Goal: Information Seeking & Learning: Compare options

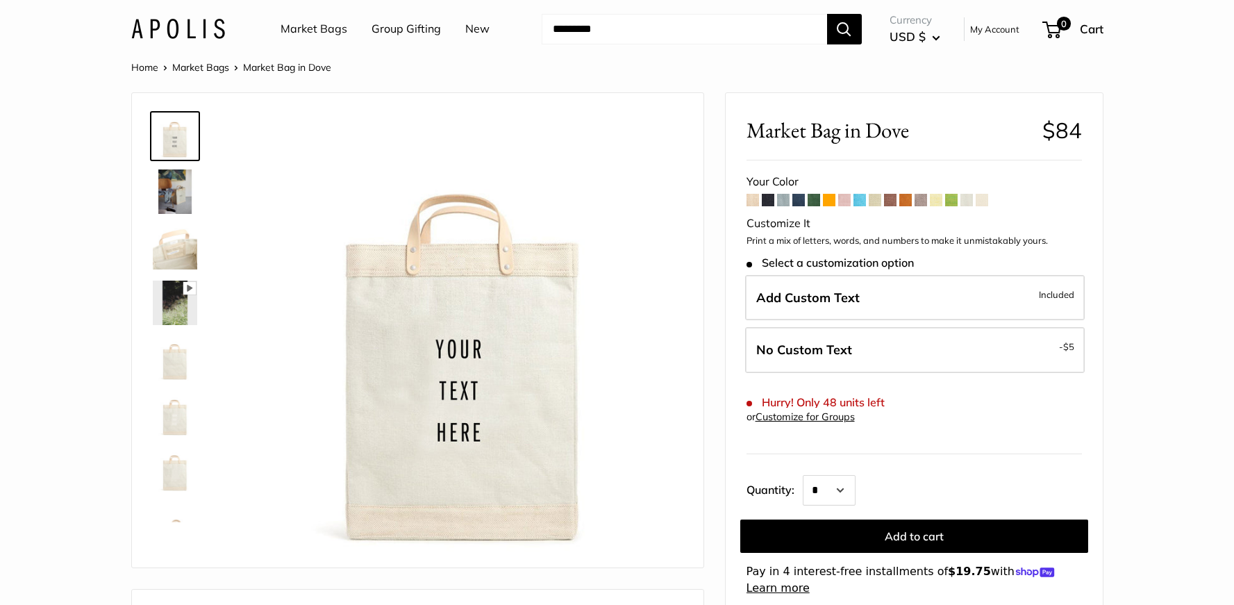
click at [803, 202] on span at bounding box center [798, 200] width 12 height 12
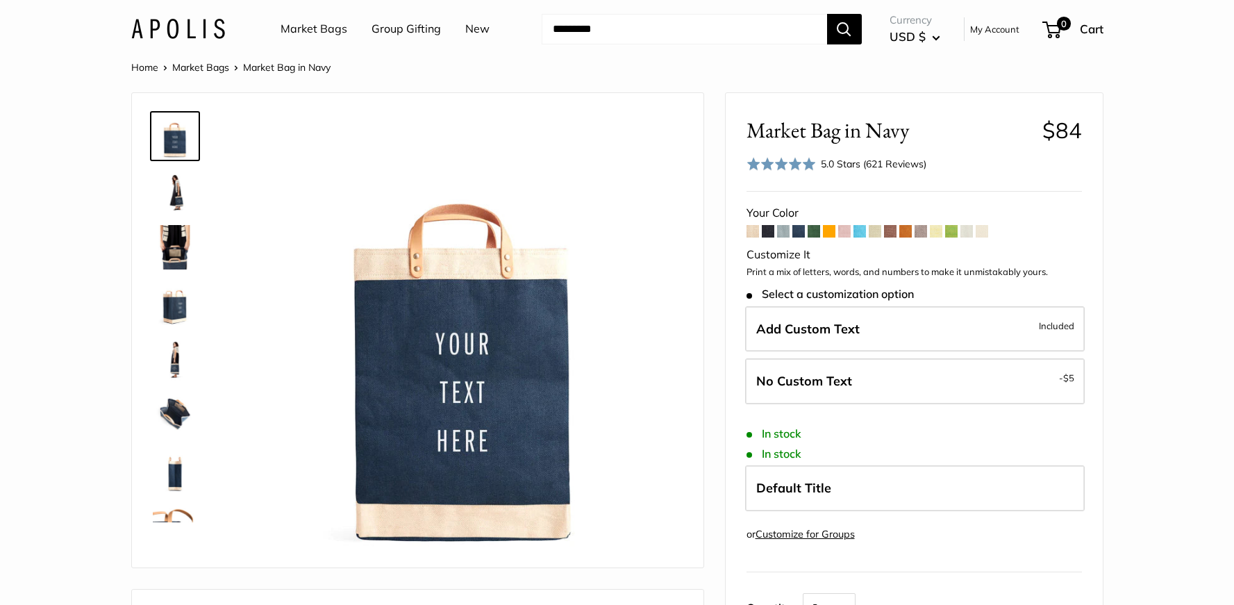
click at [751, 231] on span at bounding box center [752, 231] width 12 height 12
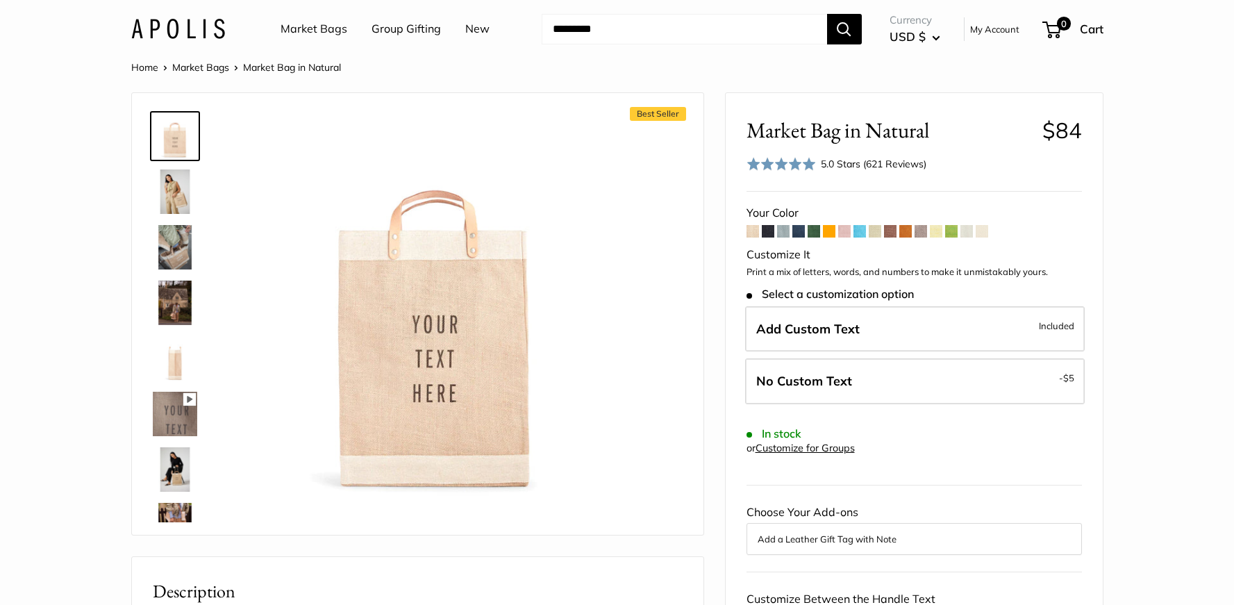
click at [979, 228] on span at bounding box center [981, 231] width 12 height 12
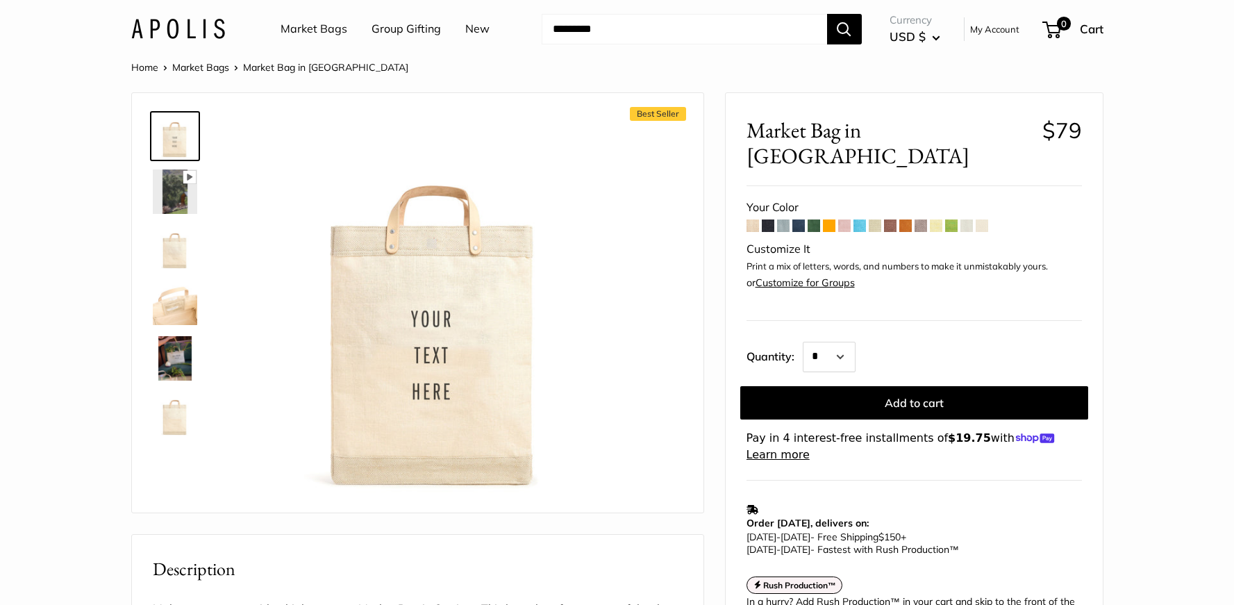
click at [968, 219] on span at bounding box center [966, 225] width 12 height 12
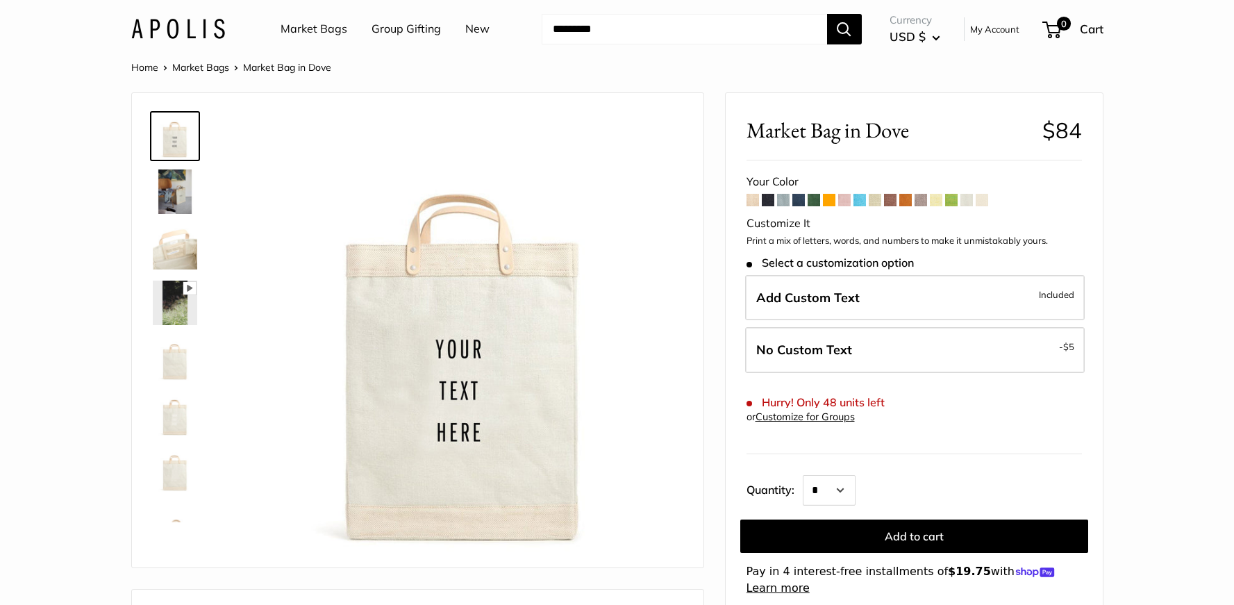
click at [968, 200] on span at bounding box center [966, 200] width 12 height 12
click at [984, 197] on span at bounding box center [981, 200] width 12 height 12
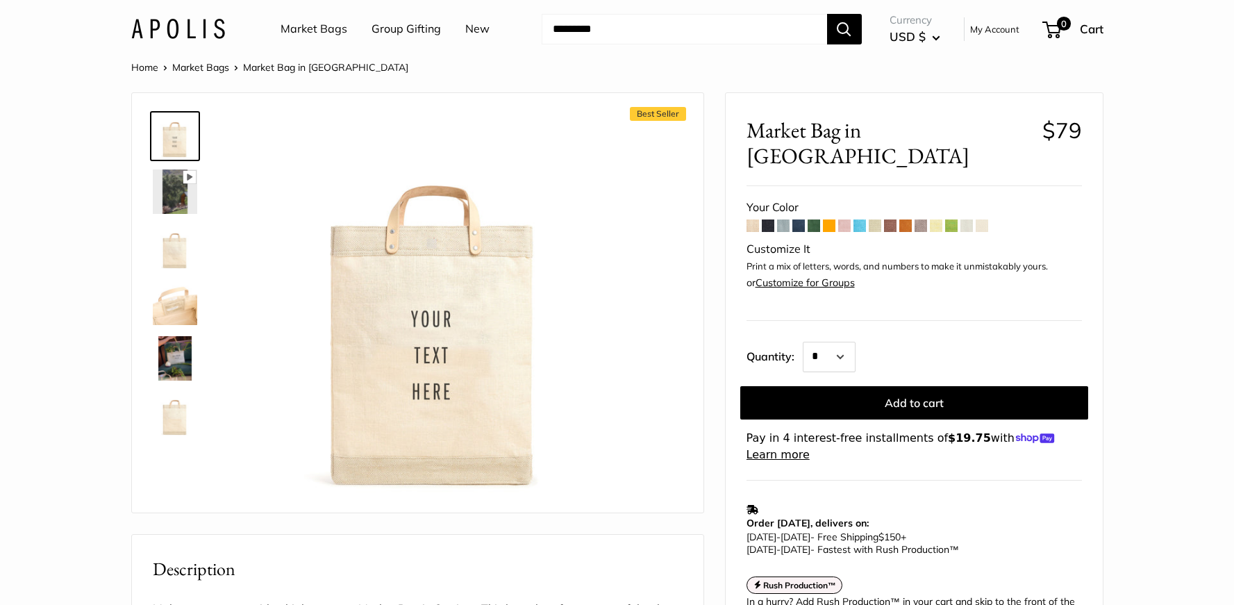
click at [873, 219] on span at bounding box center [874, 225] width 12 height 12
